Goal: Task Accomplishment & Management: Use online tool/utility

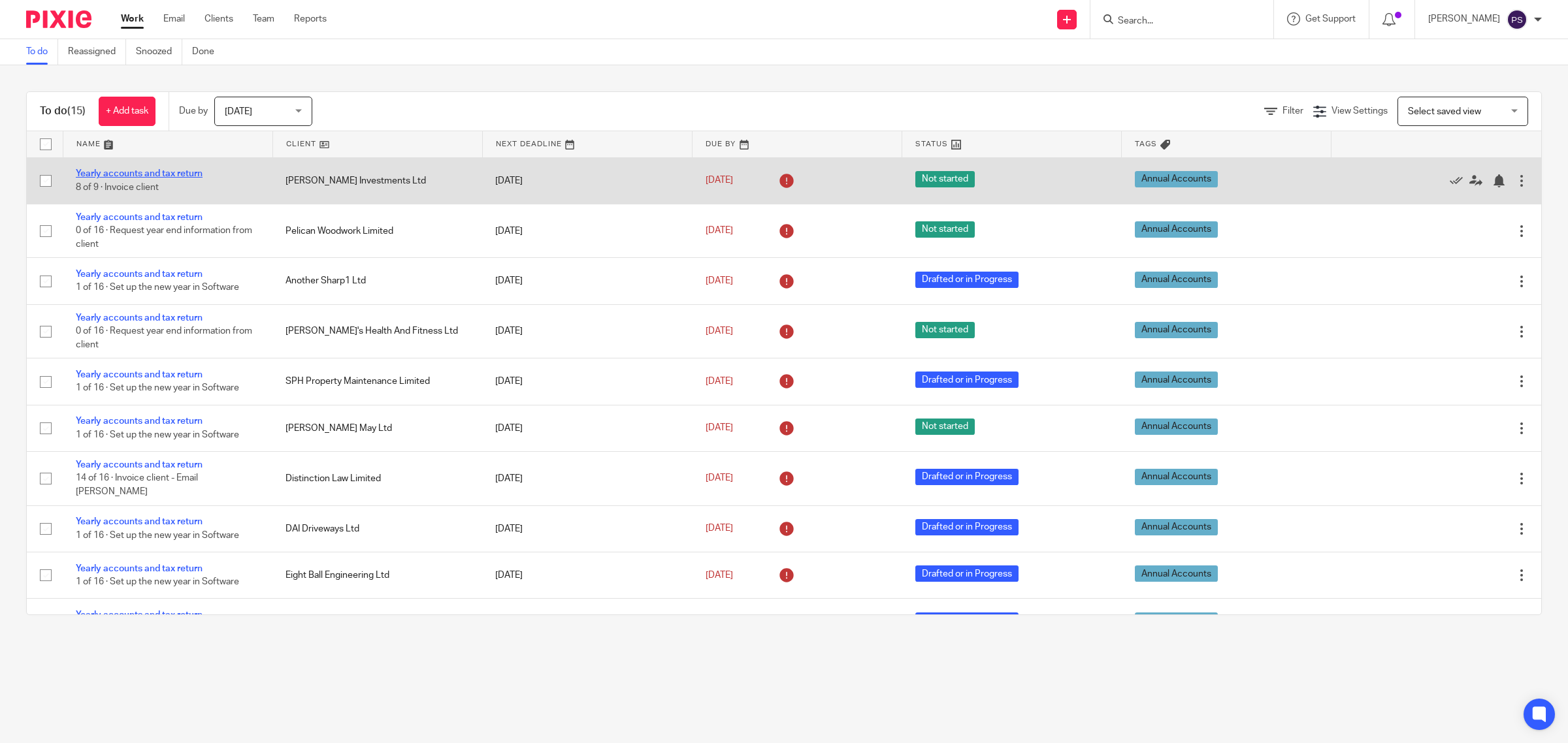
click at [177, 170] on link "Yearly accounts and tax return" at bounding box center [138, 173] width 126 height 9
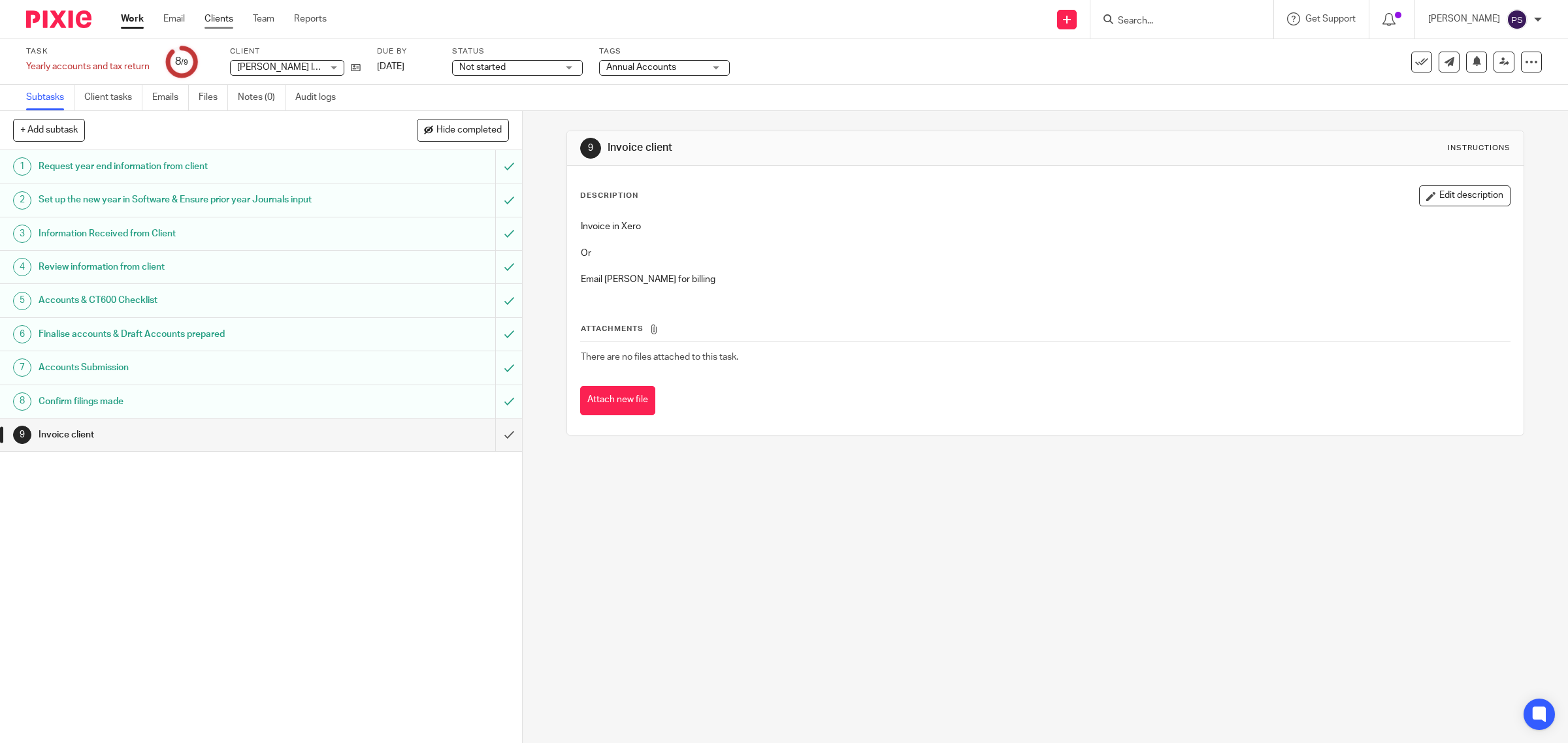
click at [230, 24] on link "Clients" at bounding box center [219, 19] width 29 height 13
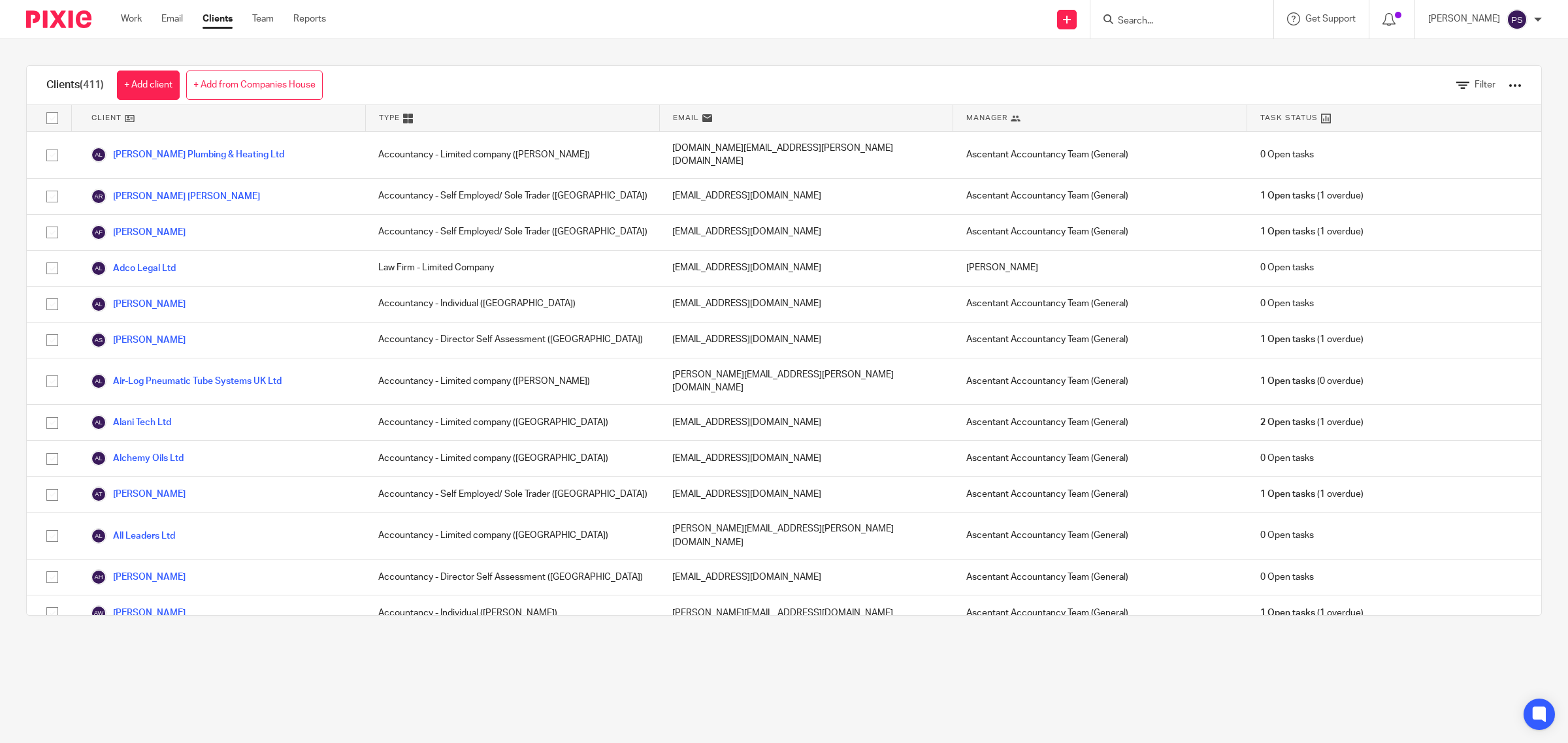
click at [156, 24] on ul "Work Email Clients Team Reports" at bounding box center [233, 19] width 225 height 13
click at [117, 15] on div "Work Email Clients Team Reports Work Email Clients Team Reports Settings" at bounding box center [226, 19] width 237 height 38
click at [121, 15] on link "Work" at bounding box center [131, 19] width 21 height 13
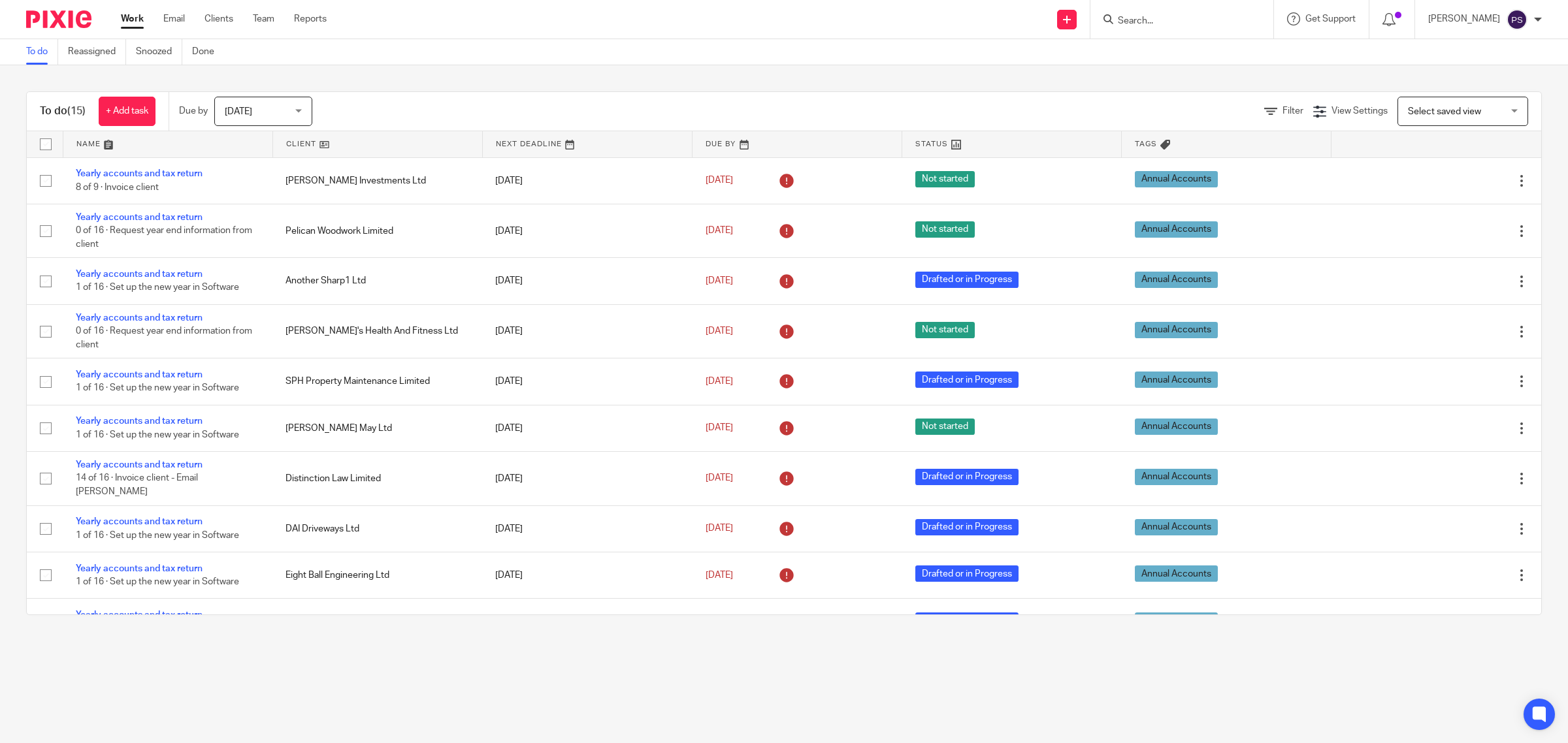
click at [1200, 26] on input "Search" at bounding box center [1175, 21] width 117 height 12
